Goal: Communication & Community: Answer question/provide support

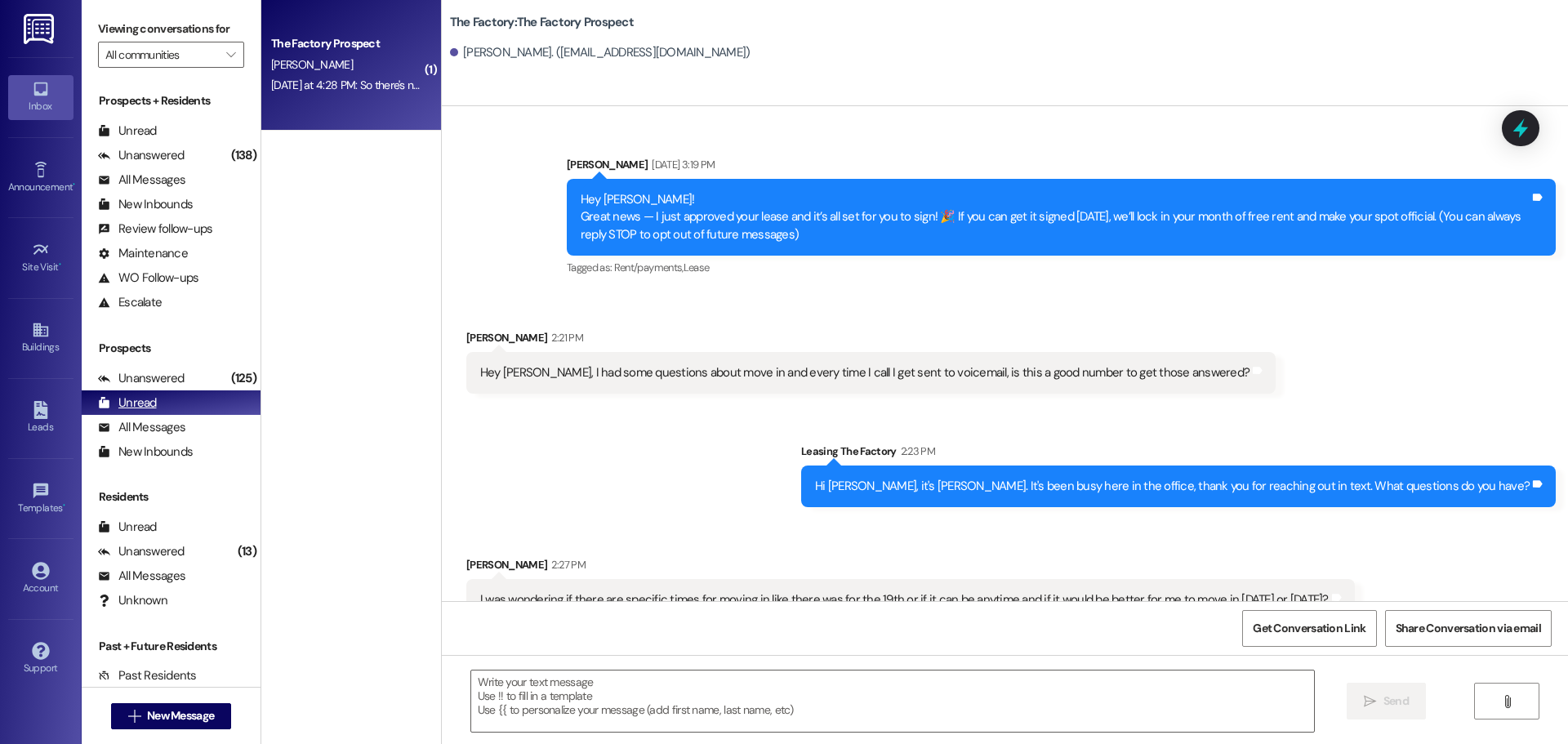
scroll to position [1468, 0]
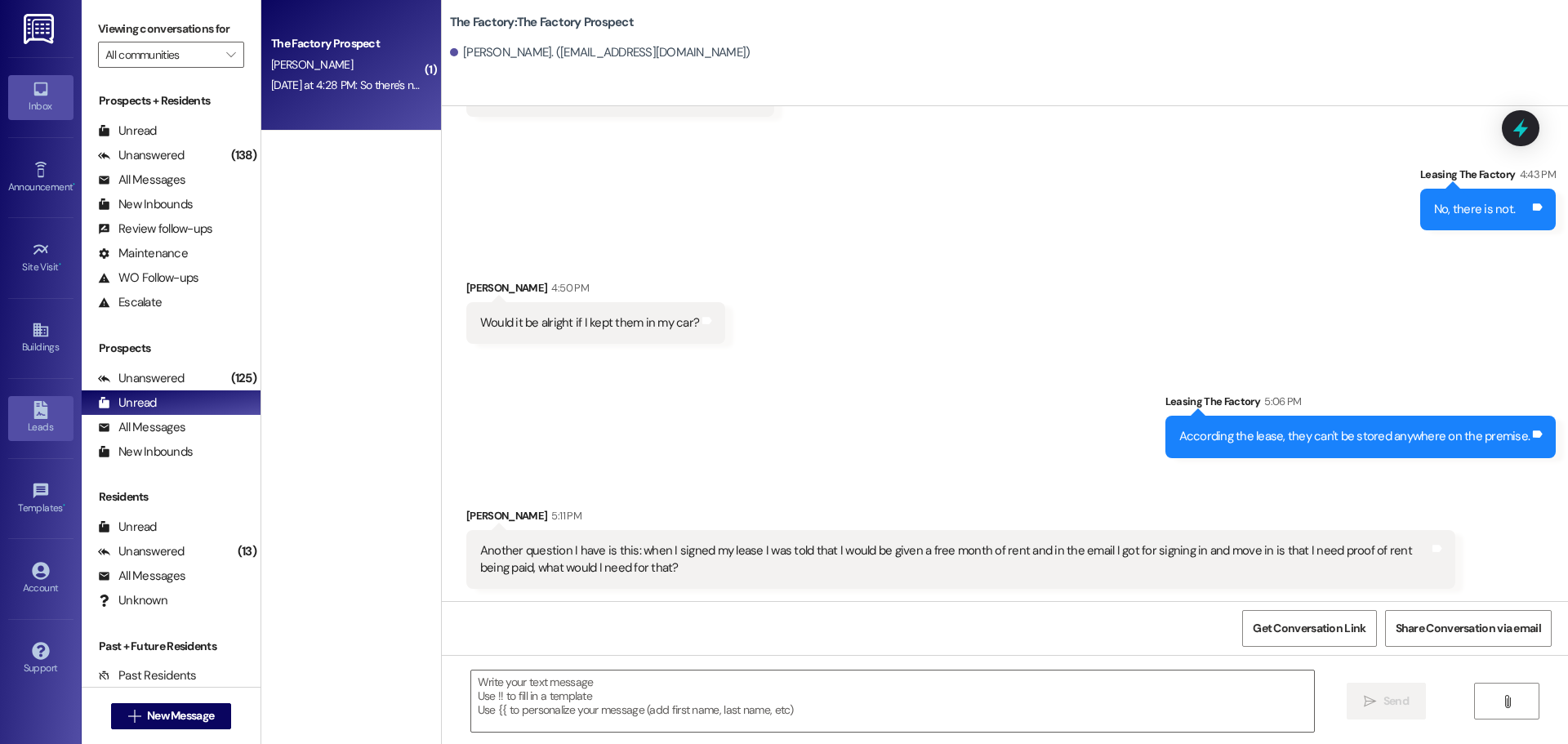
click at [32, 410] on icon at bounding box center [41, 410] width 18 height 18
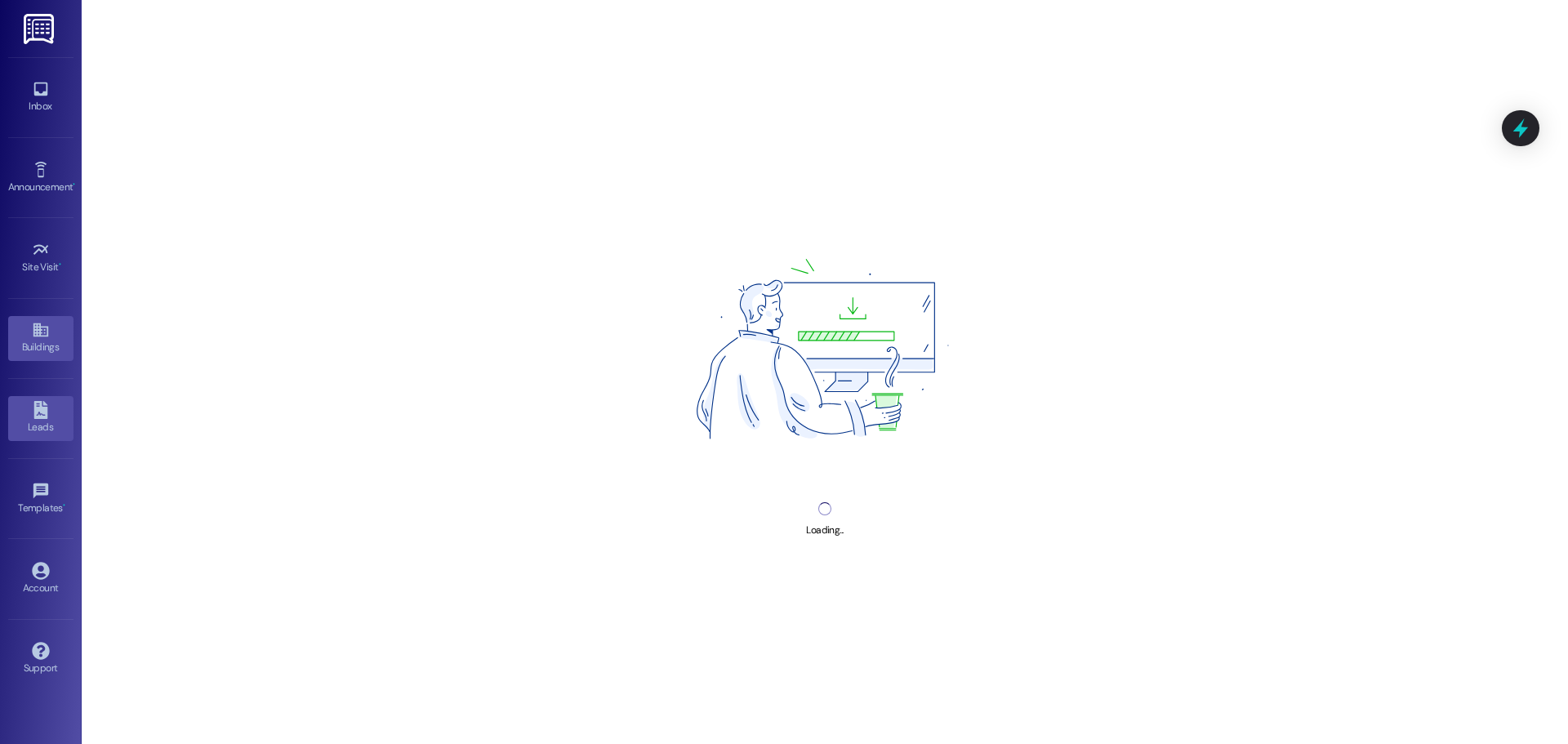
click at [46, 345] on div "Buildings" at bounding box center [41, 347] width 82 height 16
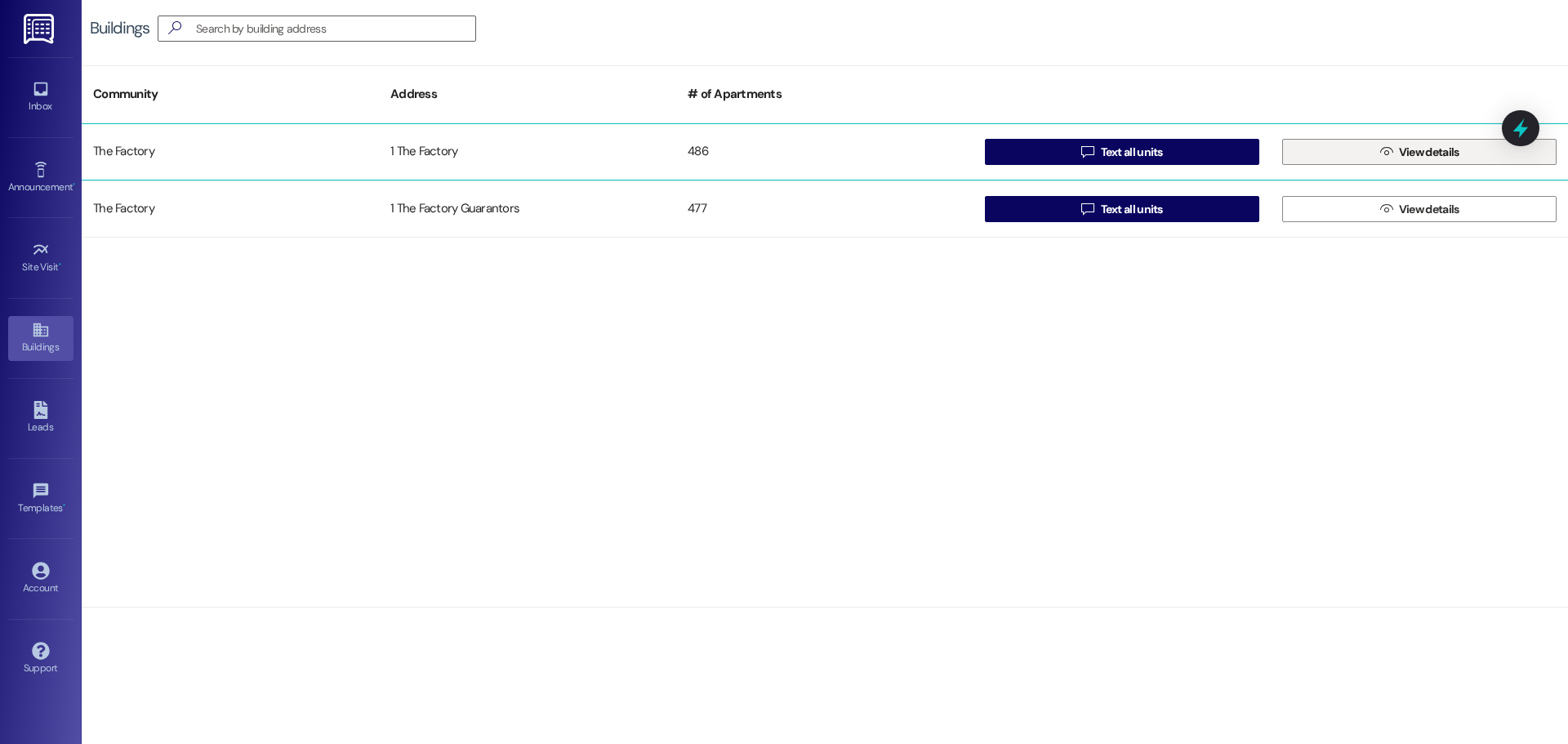
click at [1388, 150] on icon "" at bounding box center [1386, 152] width 12 height 13
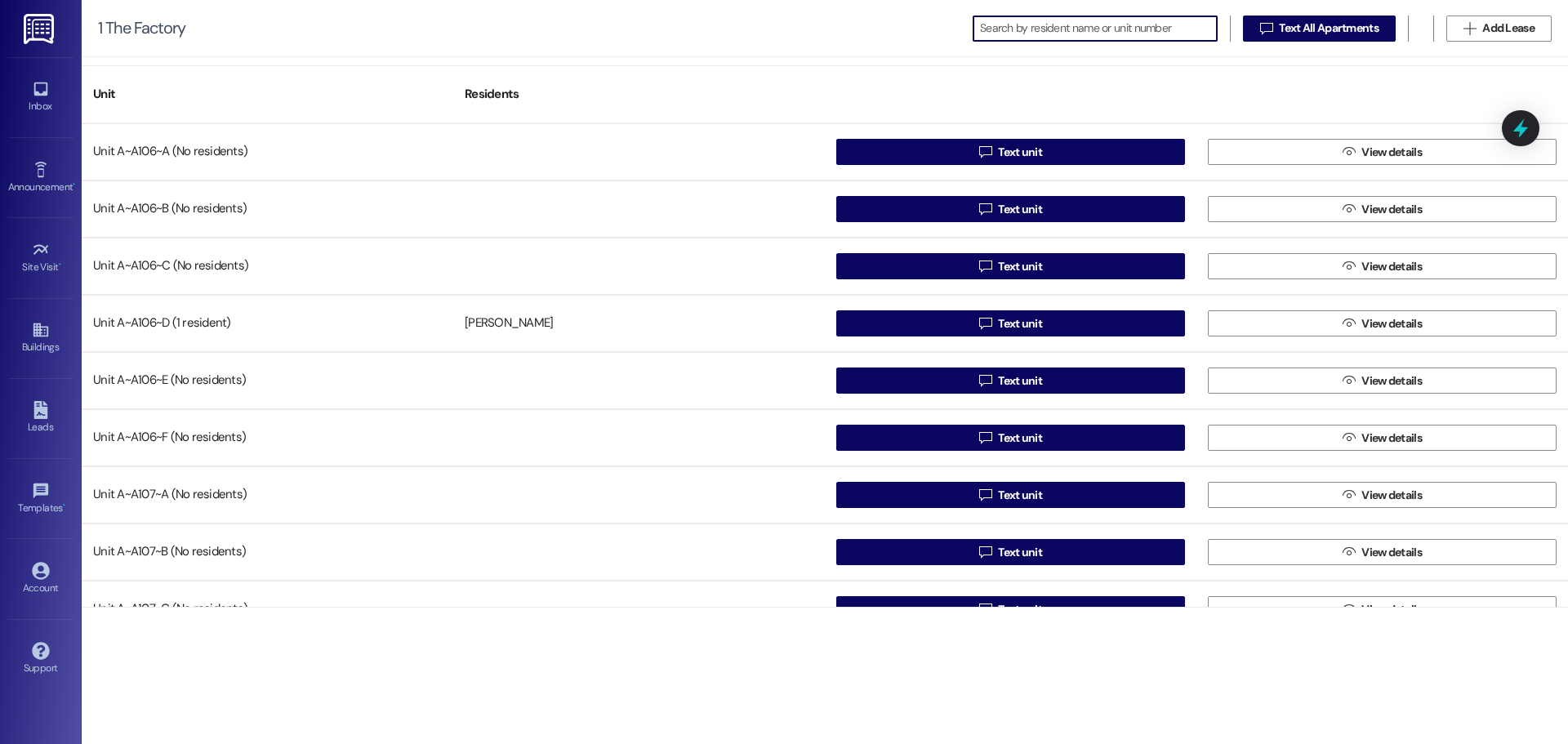
scroll to position [1960, 0]
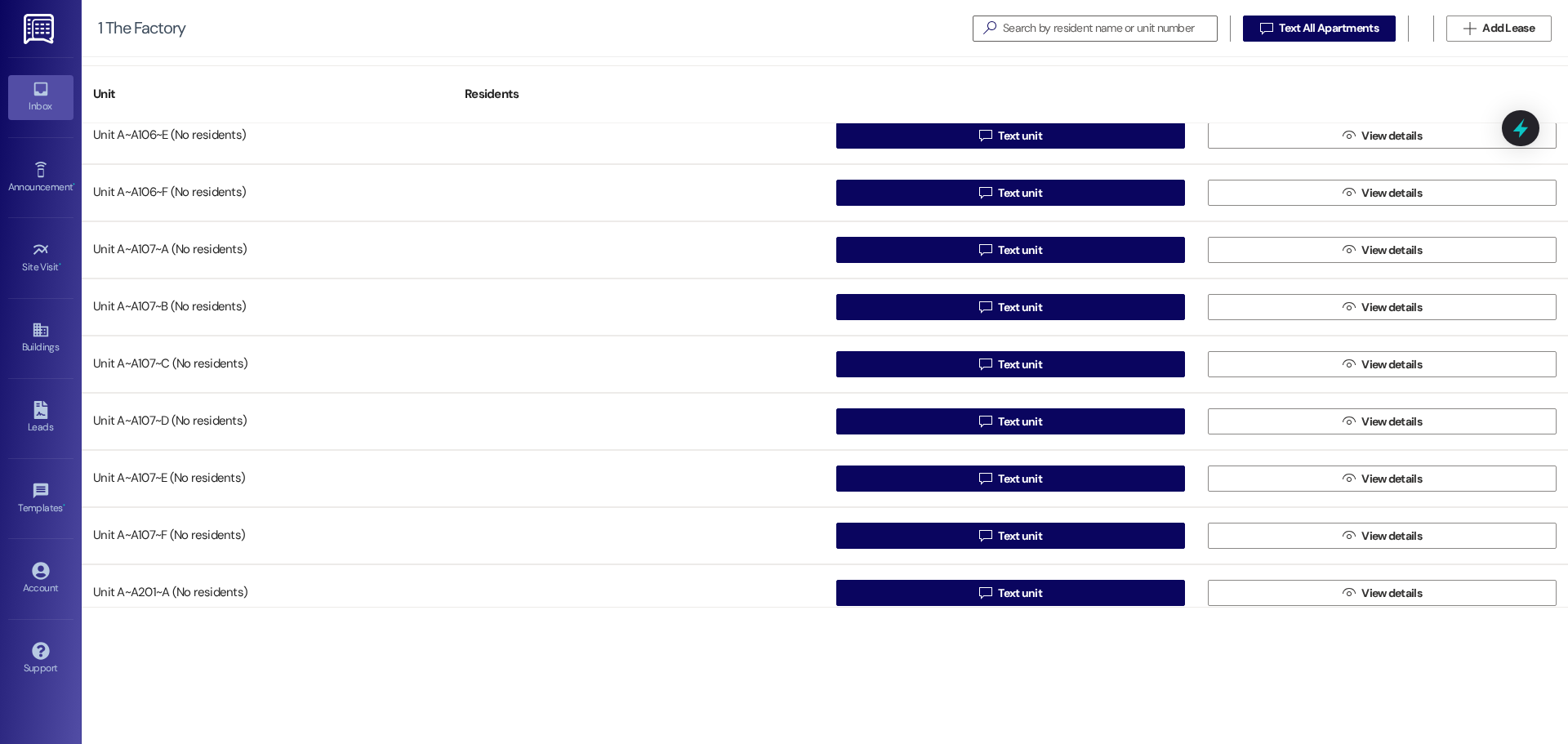
click at [29, 111] on div "Inbox" at bounding box center [41, 107] width 82 height 16
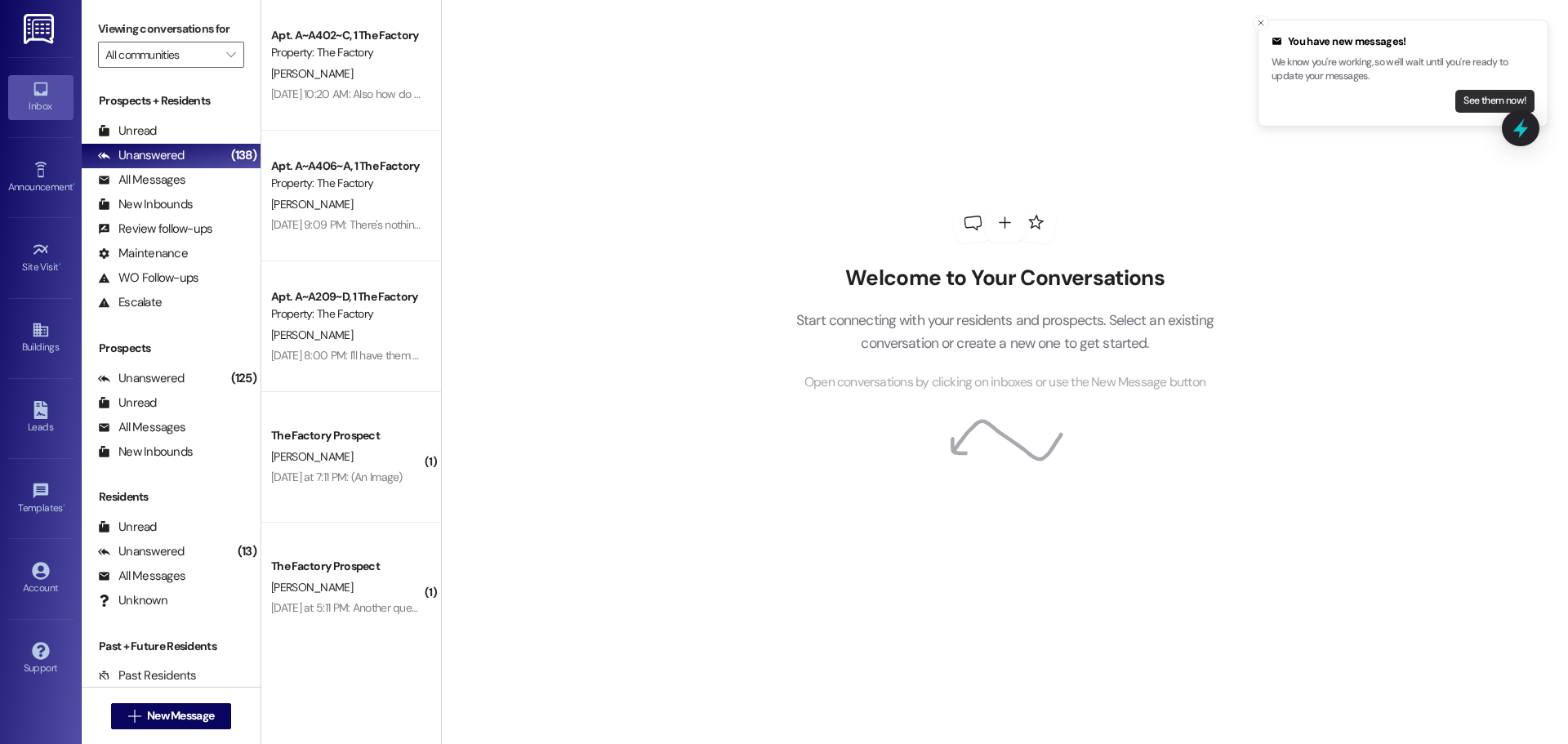
click at [1496, 101] on button "See them now!" at bounding box center [1495, 102] width 80 height 23
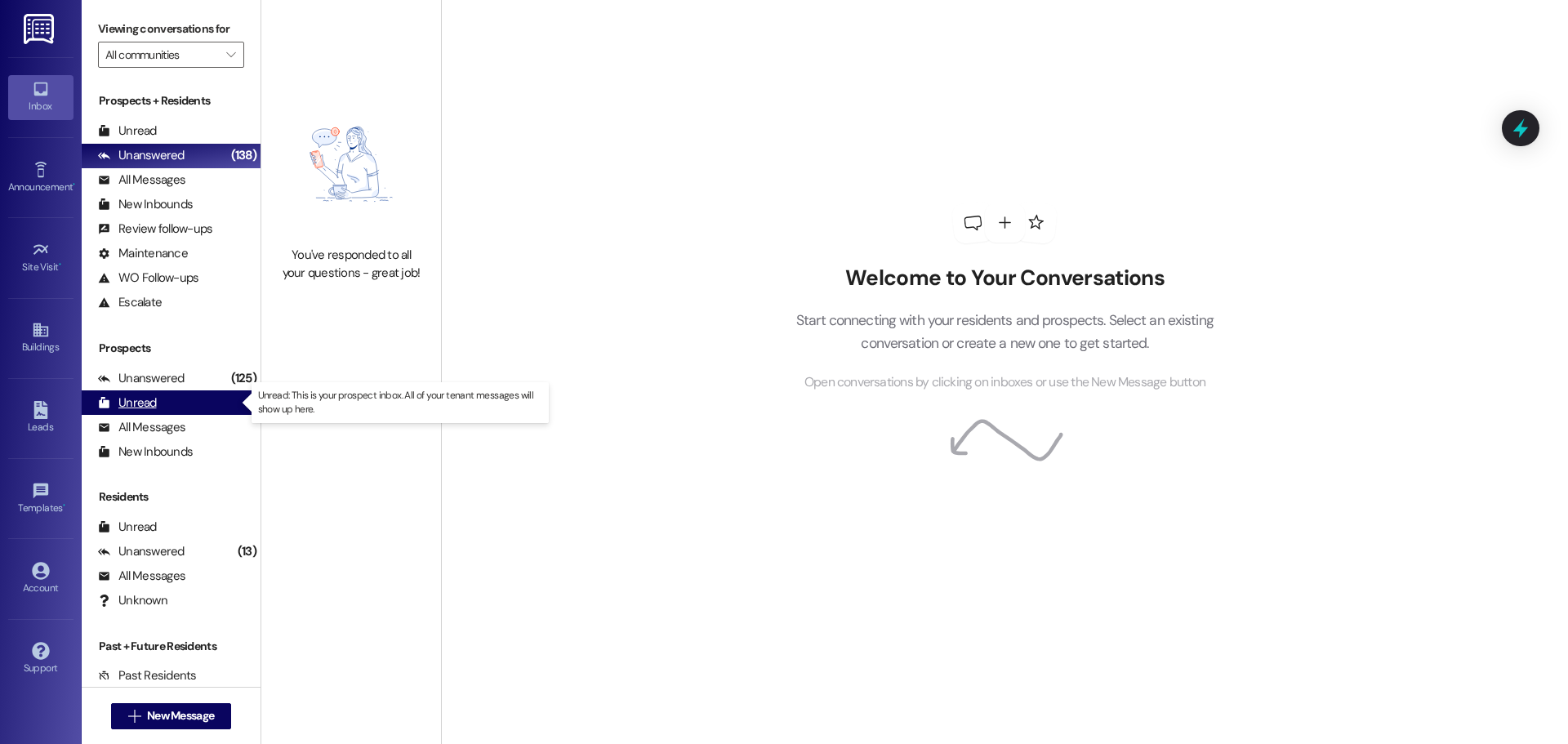
click at [175, 397] on div "Unread (0)" at bounding box center [171, 403] width 179 height 25
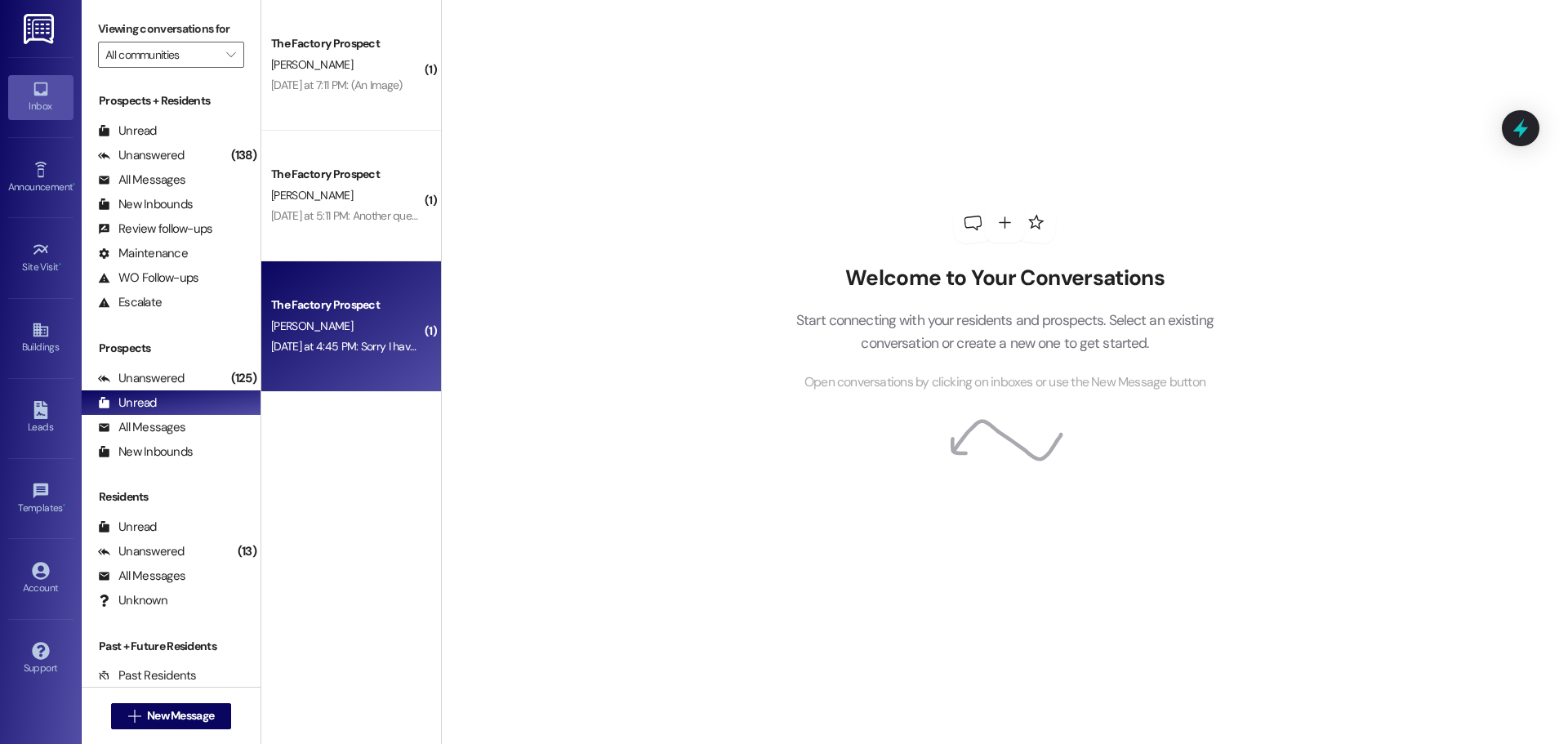
click at [295, 326] on span "D. Meyers" at bounding box center [312, 326] width 82 height 15
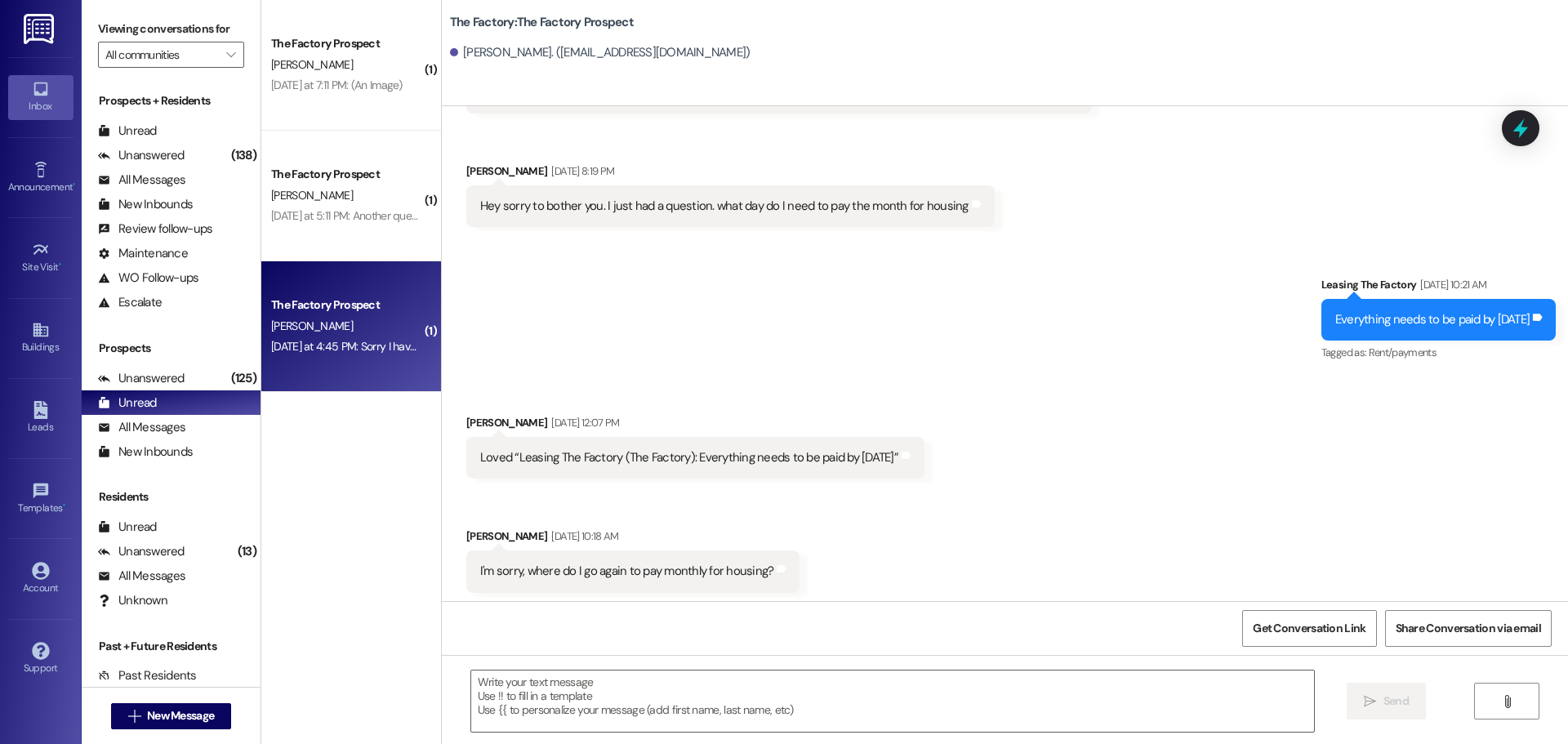
scroll to position [7131, 0]
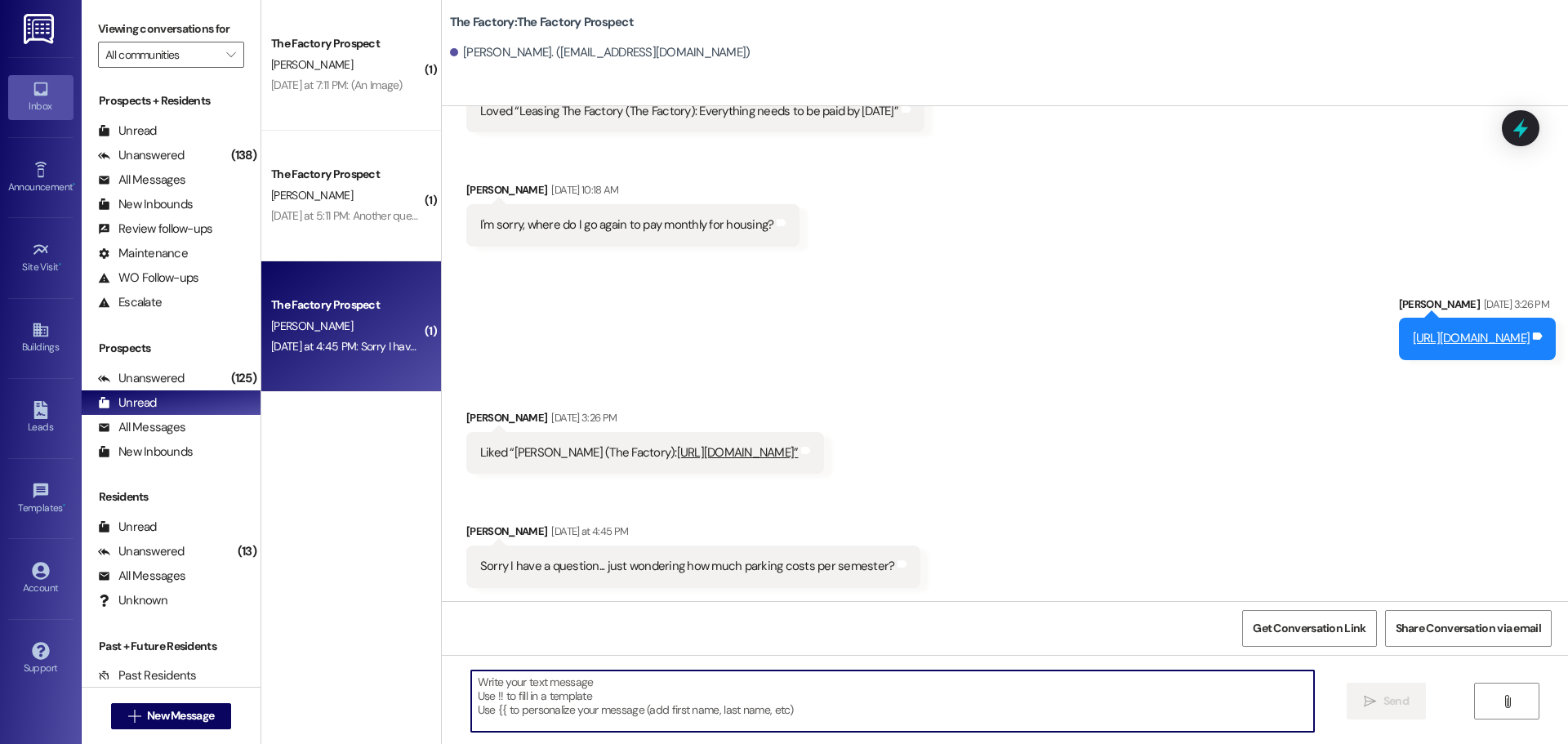
click at [657, 687] on textarea at bounding box center [893, 701] width 843 height 62
type textarea "Parking is $75 per month"
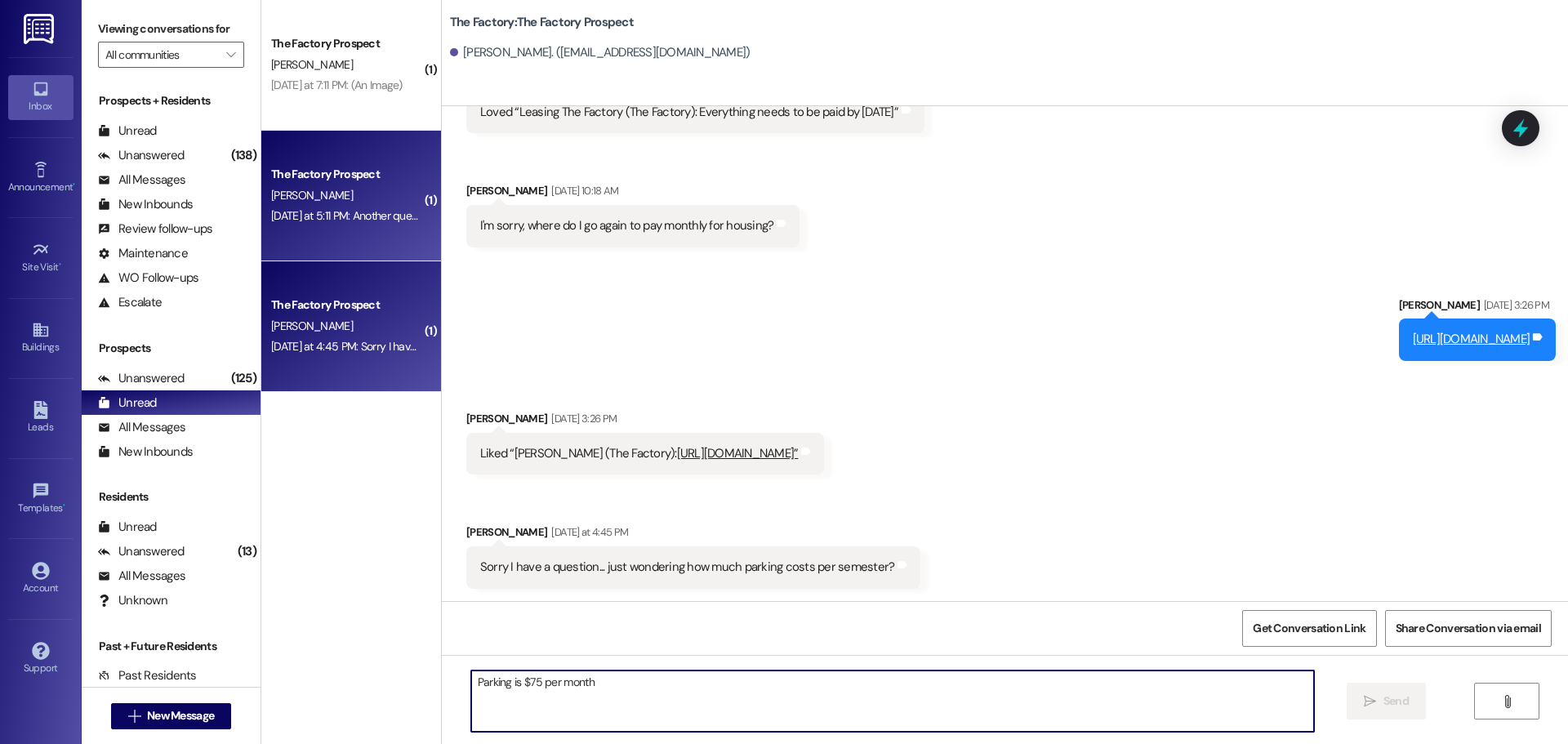
click at [352, 200] on div "D. Jensen" at bounding box center [347, 195] width 154 height 21
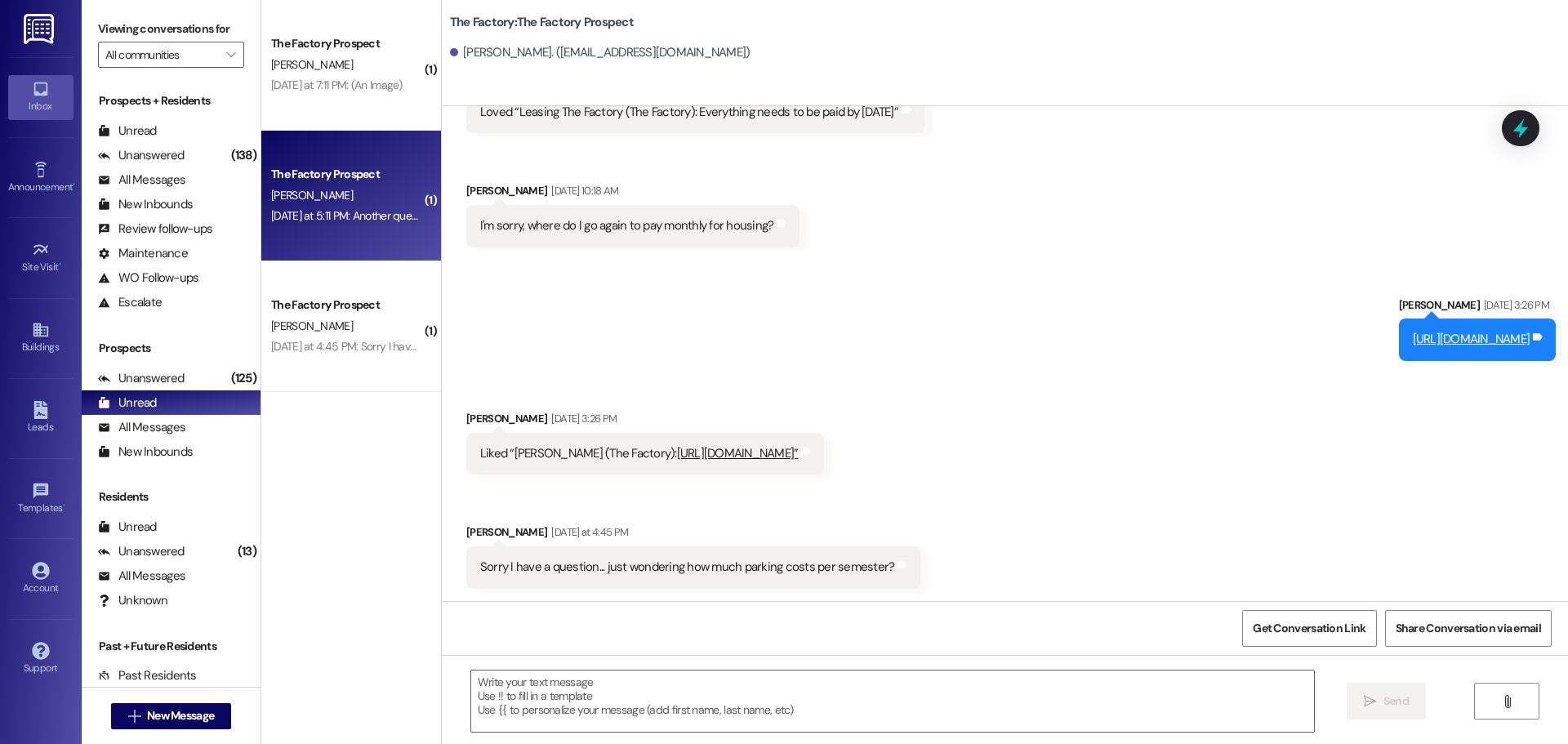
scroll to position [1493, 0]
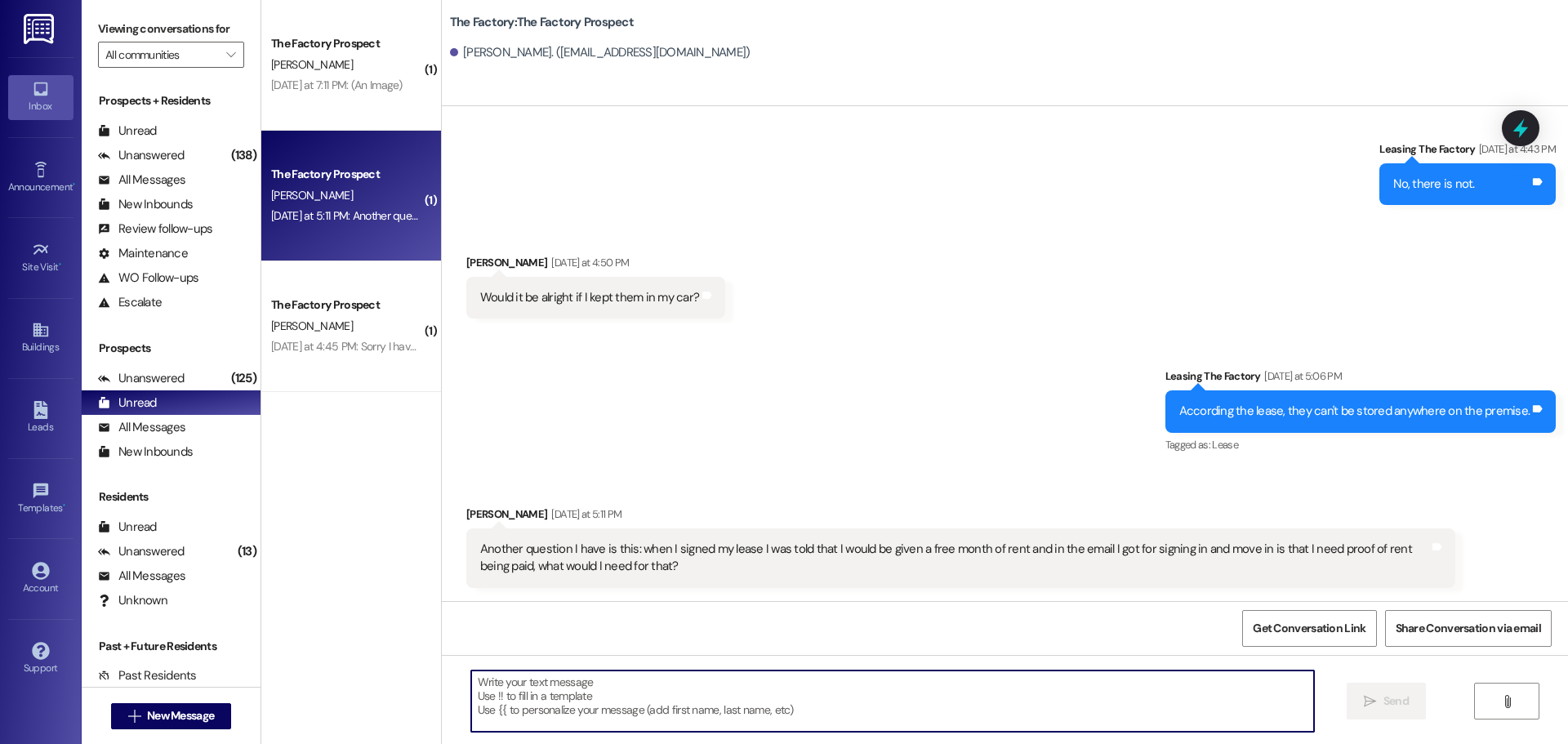
click at [581, 705] on textarea at bounding box center [893, 701] width 843 height 62
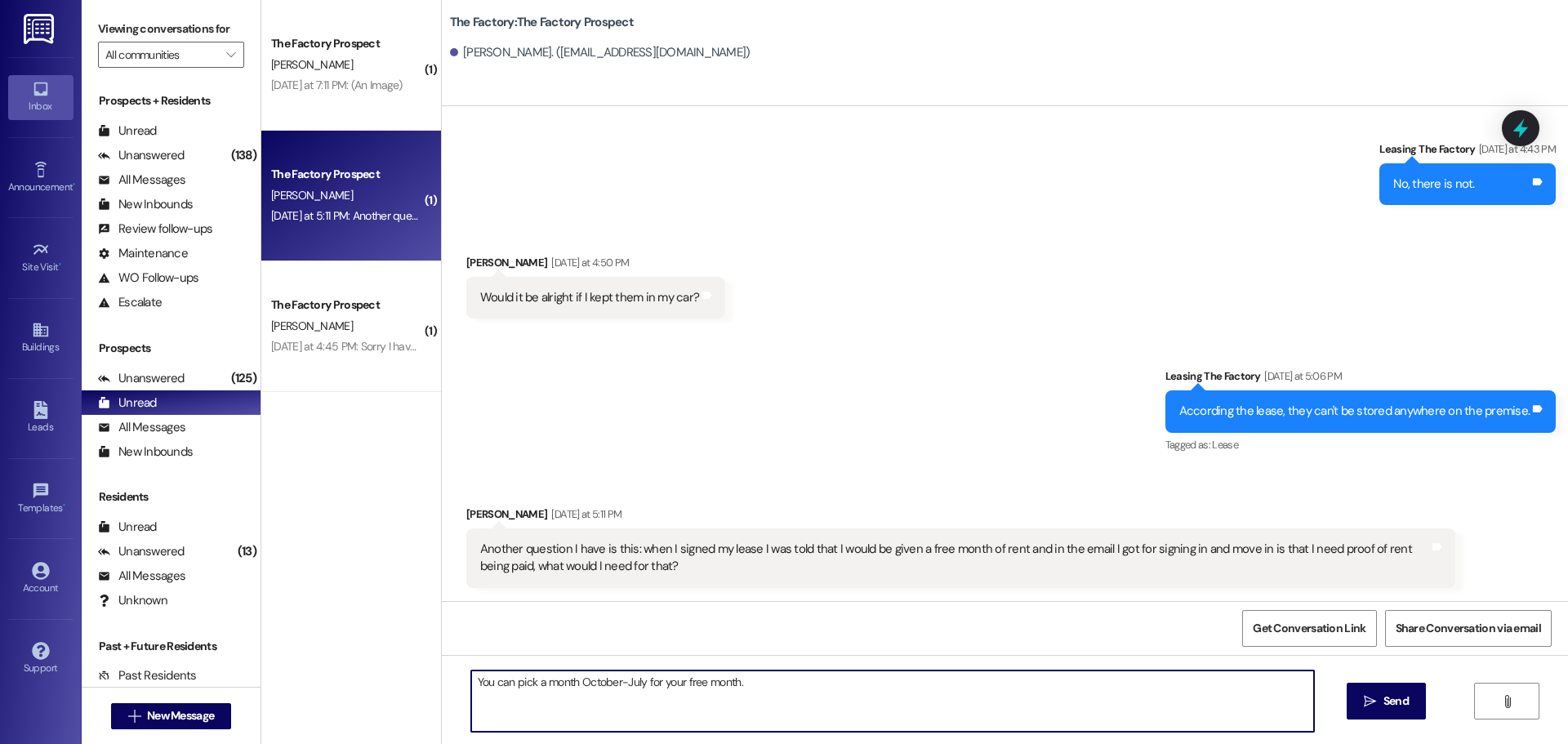
type textarea "You can pick a month October-July for your free month.,"
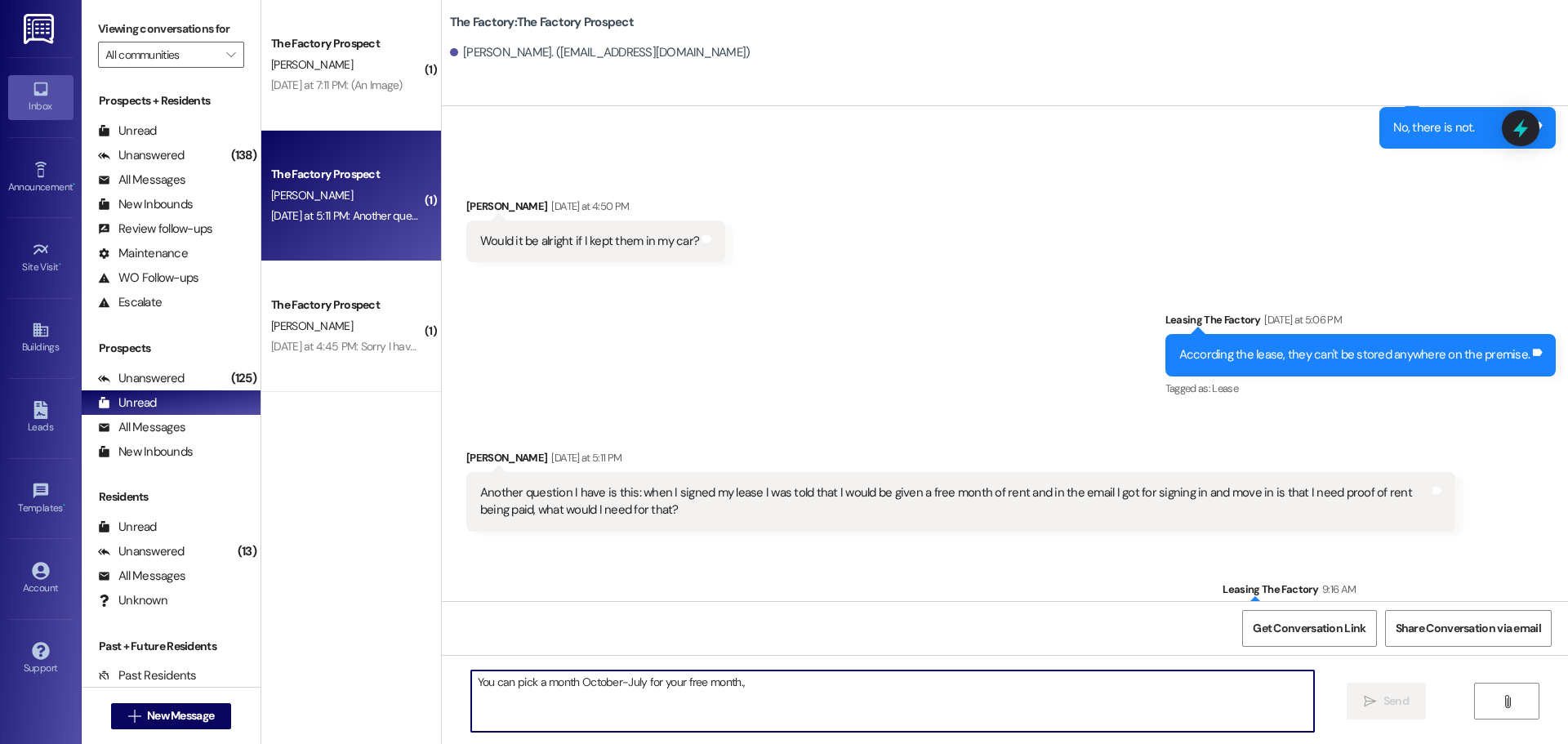
scroll to position [1607, 0]
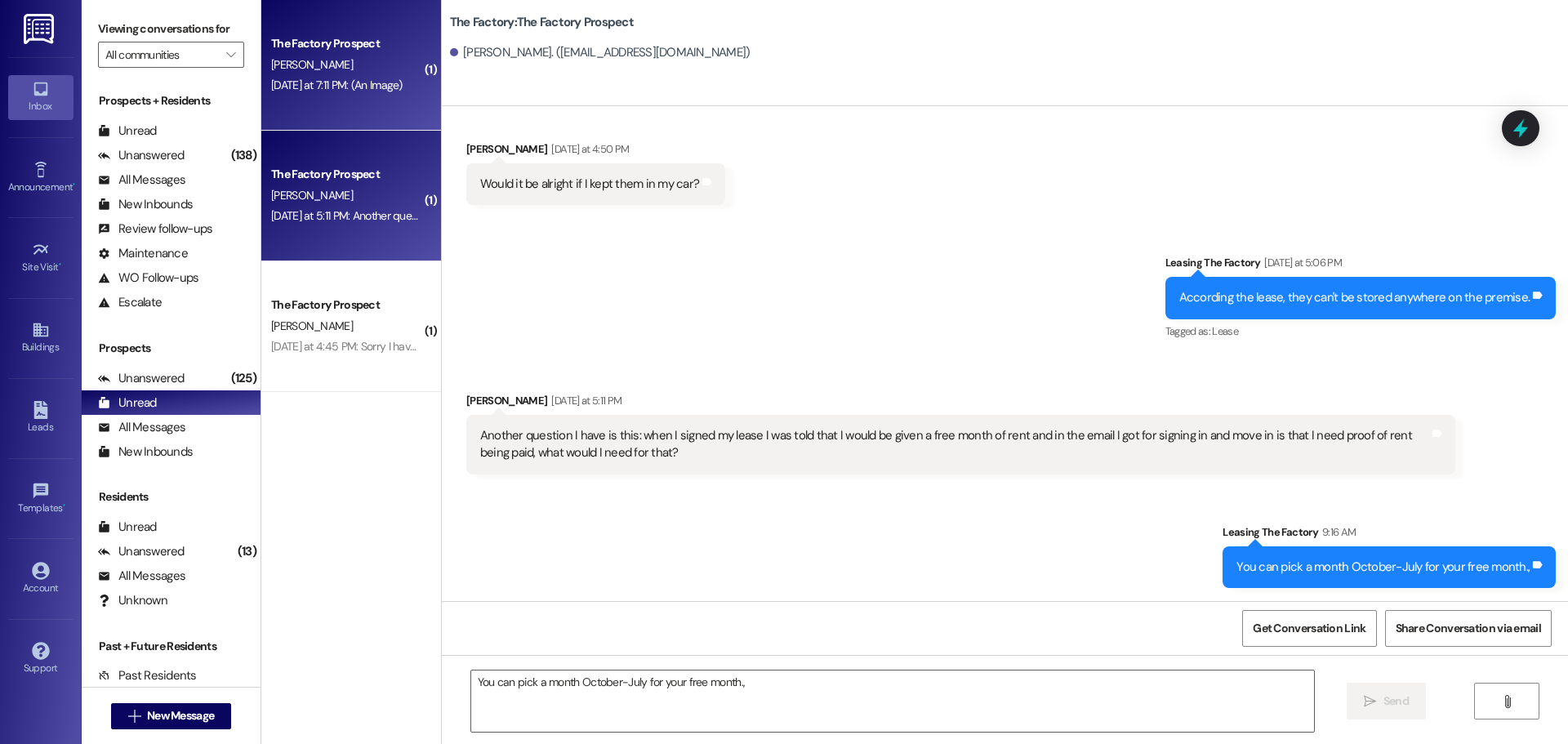
click at [341, 39] on div "The Factory Prospect" at bounding box center [347, 43] width 151 height 17
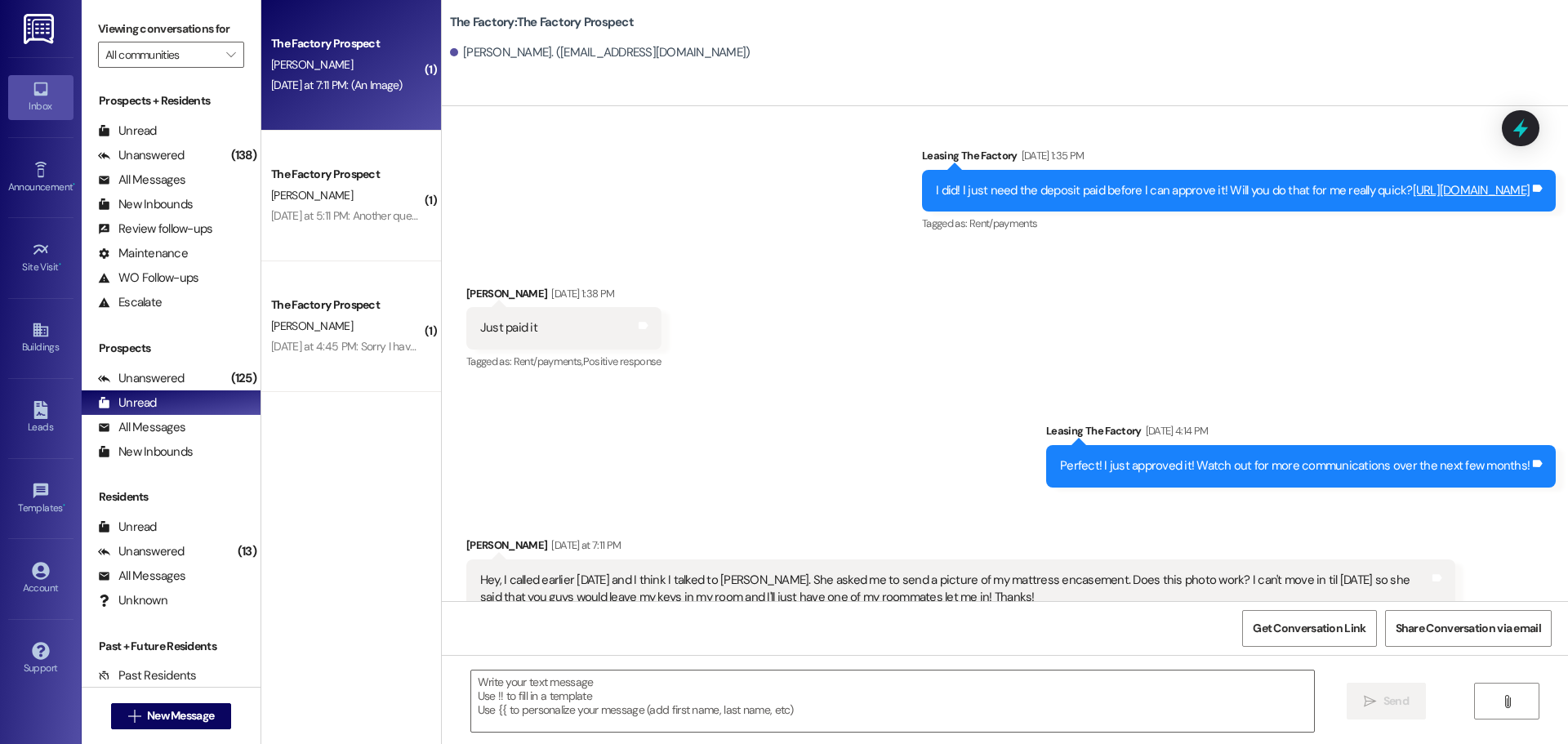
scroll to position [1846, 0]
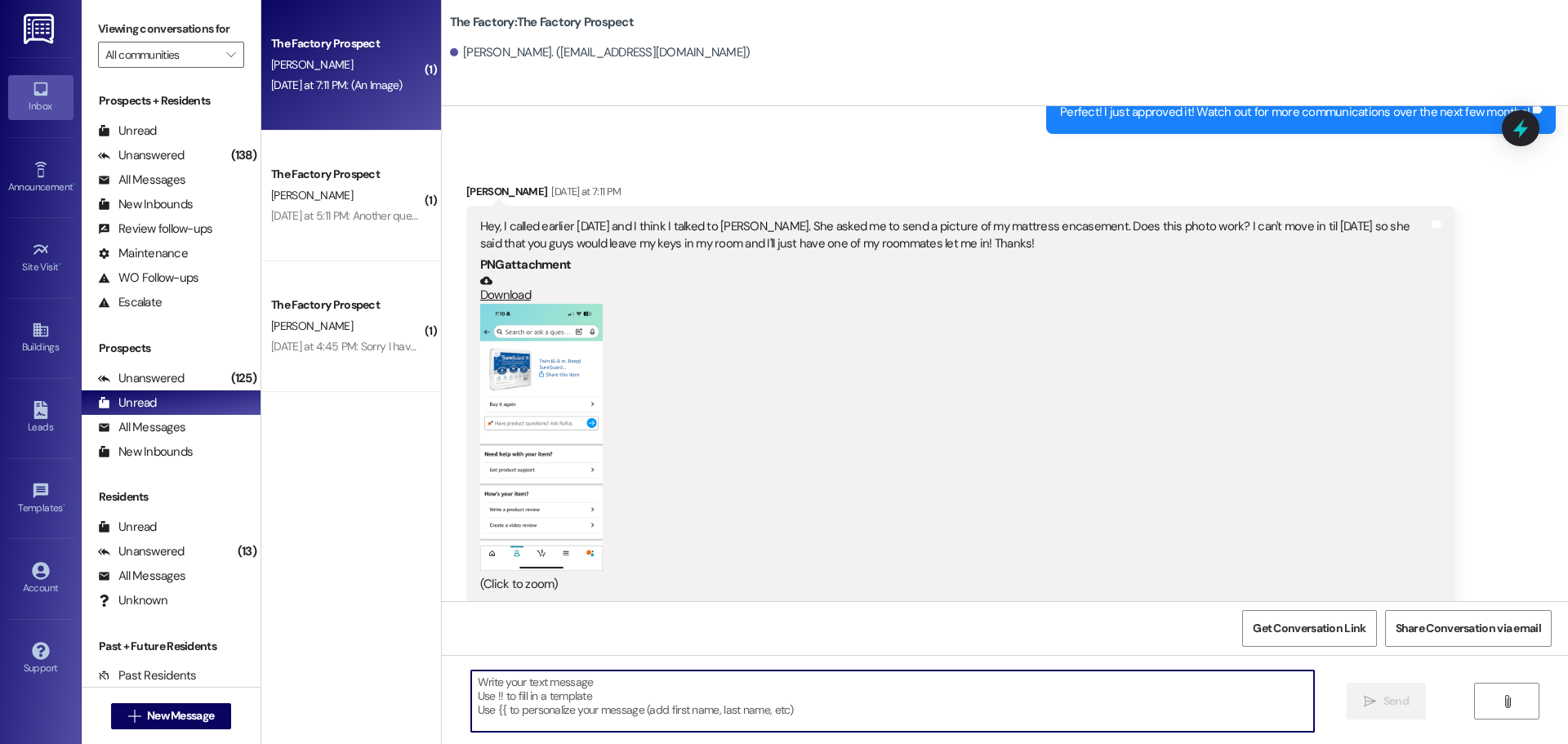
click at [575, 700] on textarea at bounding box center [893, 701] width 843 height 62
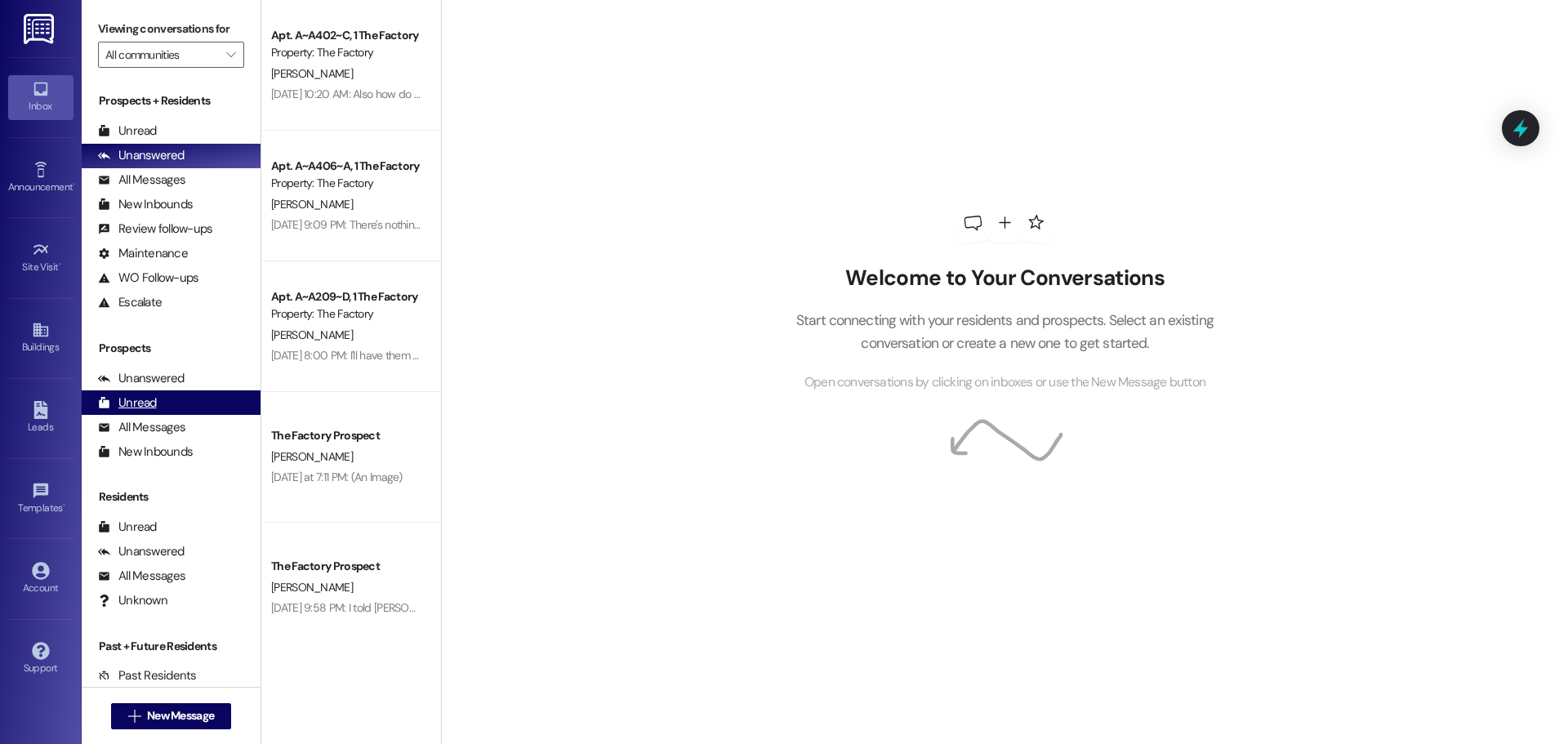
click at [192, 407] on div "Unread (0)" at bounding box center [171, 403] width 179 height 25
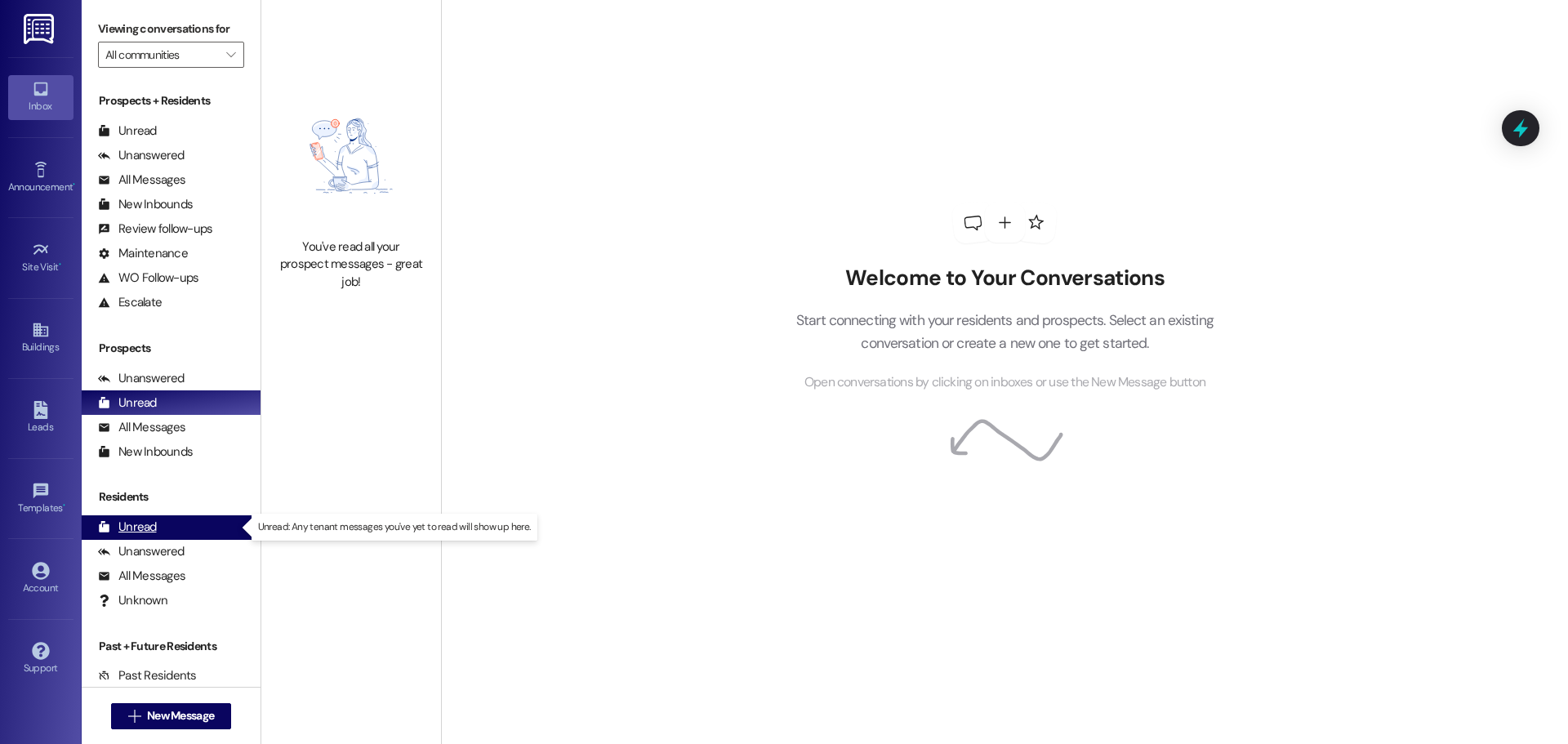
click at [162, 523] on div "Unread (0)" at bounding box center [171, 527] width 179 height 25
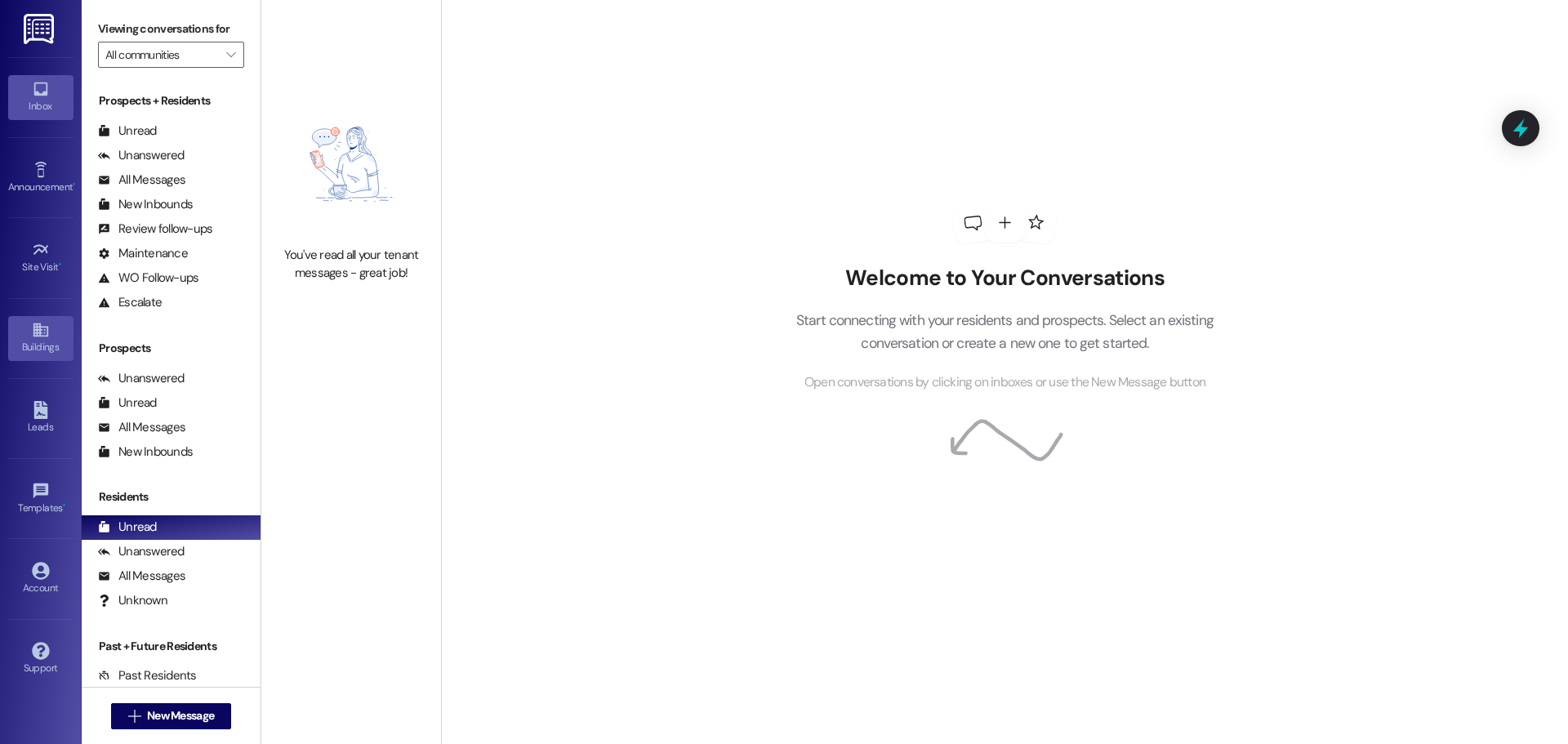
click at [49, 323] on icon at bounding box center [41, 330] width 18 height 18
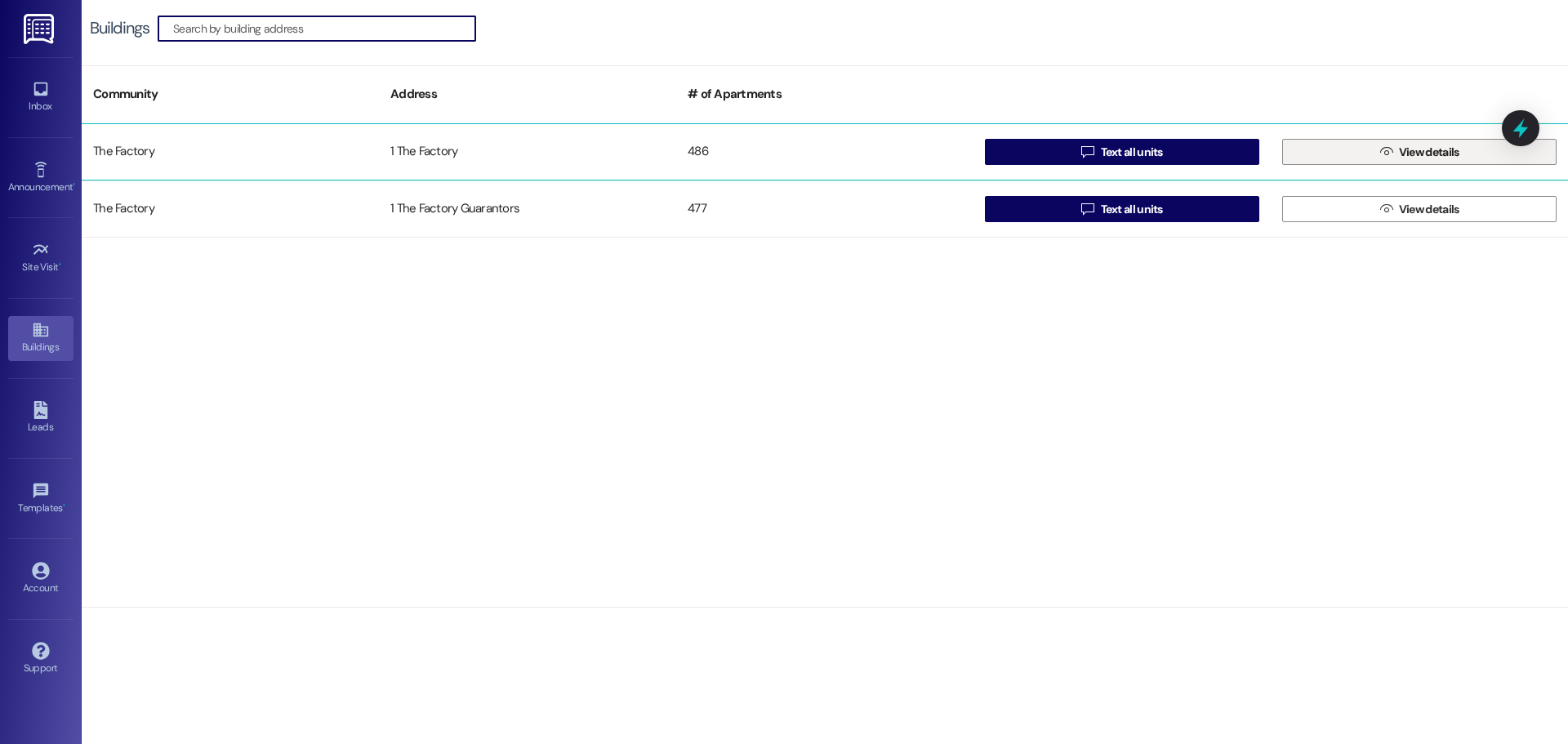
click at [1380, 148] on icon "" at bounding box center [1386, 152] width 12 height 13
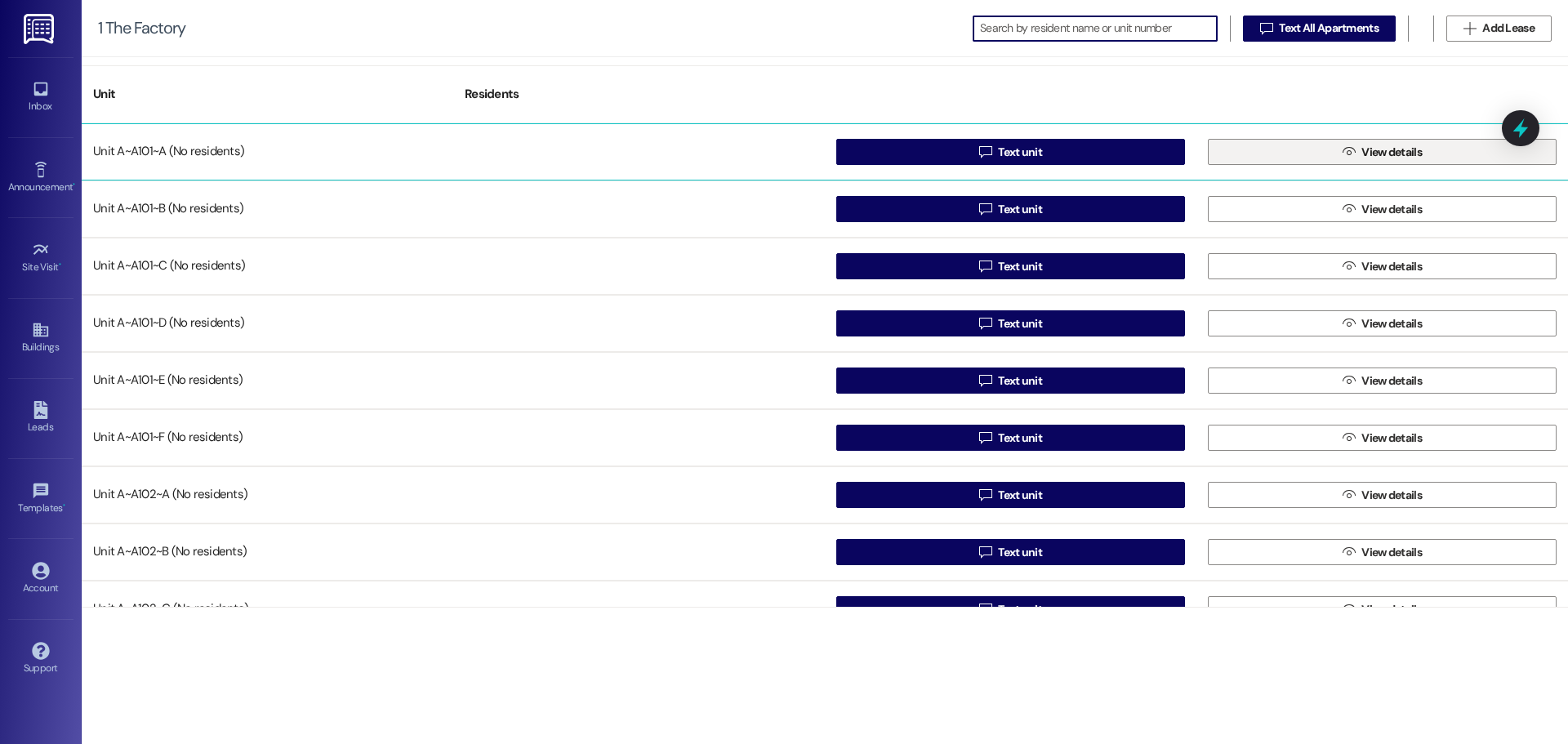
click at [1432, 157] on button " View details" at bounding box center [1382, 152] width 349 height 26
